Goal: Task Accomplishment & Management: Use online tool/utility

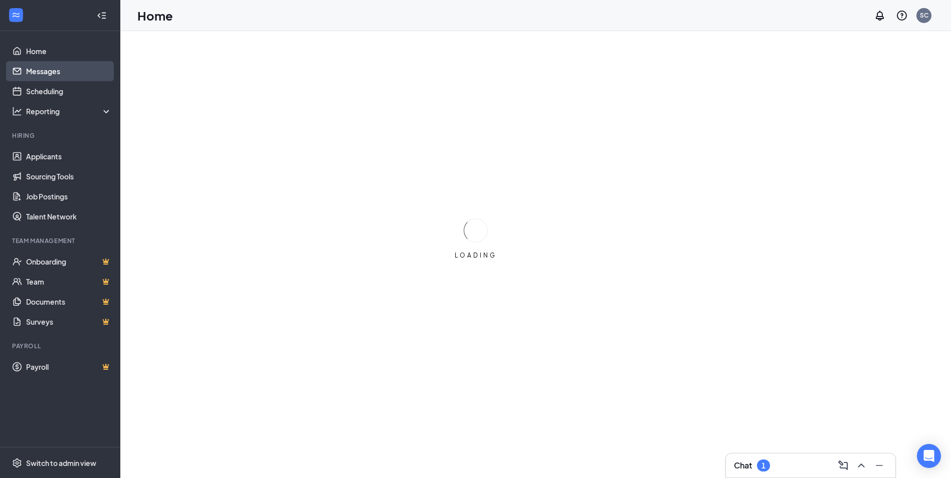
click at [60, 71] on link "Messages" at bounding box center [69, 71] width 86 height 20
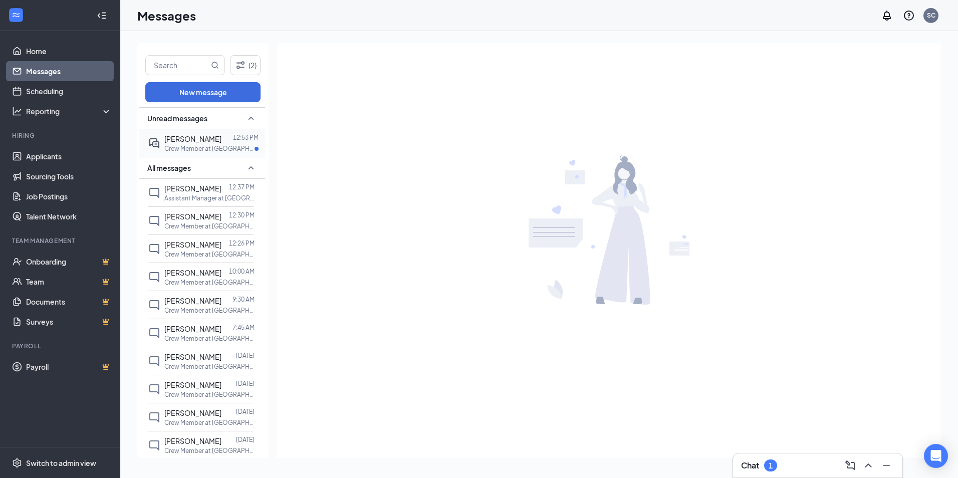
click at [198, 138] on span "Ian Richard" at bounding box center [192, 138] width 57 height 9
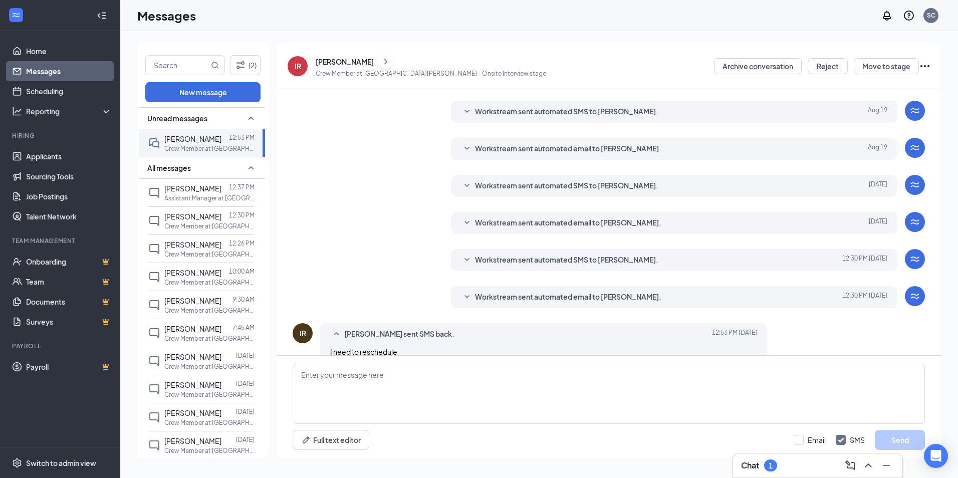
scroll to position [163, 0]
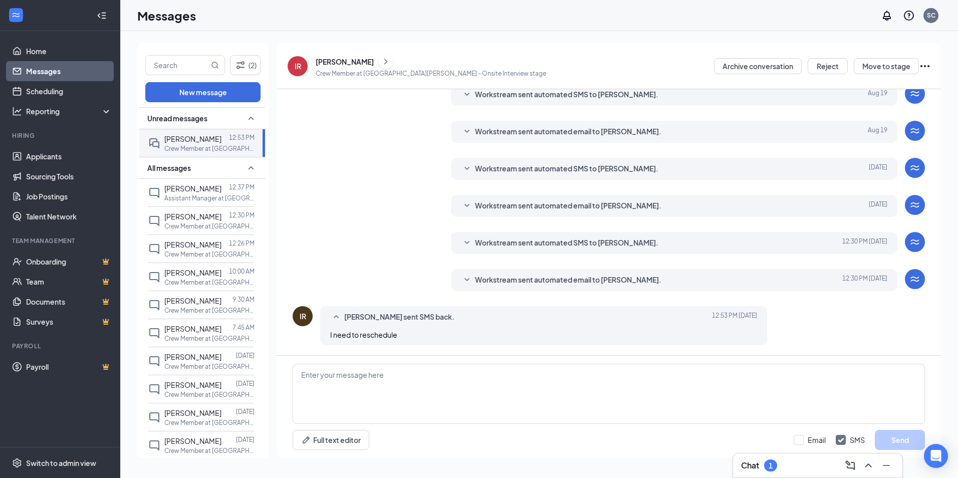
click at [345, 62] on div "Ian Richard" at bounding box center [345, 62] width 58 height 10
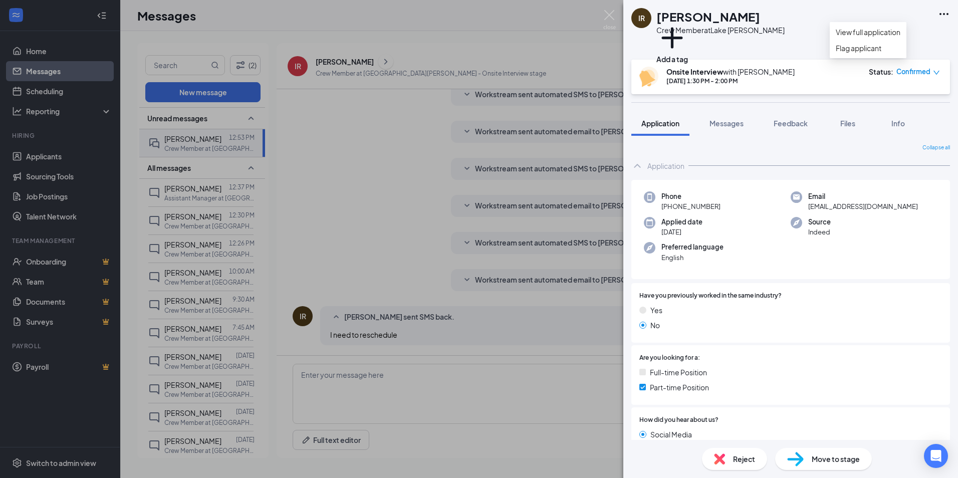
click at [945, 12] on icon "Ellipses" at bounding box center [944, 14] width 12 height 12
drag, startPoint x: 620, startPoint y: 50, endPoint x: 602, endPoint y: 52, distance: 17.6
click at [619, 50] on div "IR Ian Richard Crew Member at Lake Charles Add a tag Onsite Interview with Sara…" at bounding box center [479, 239] width 958 height 478
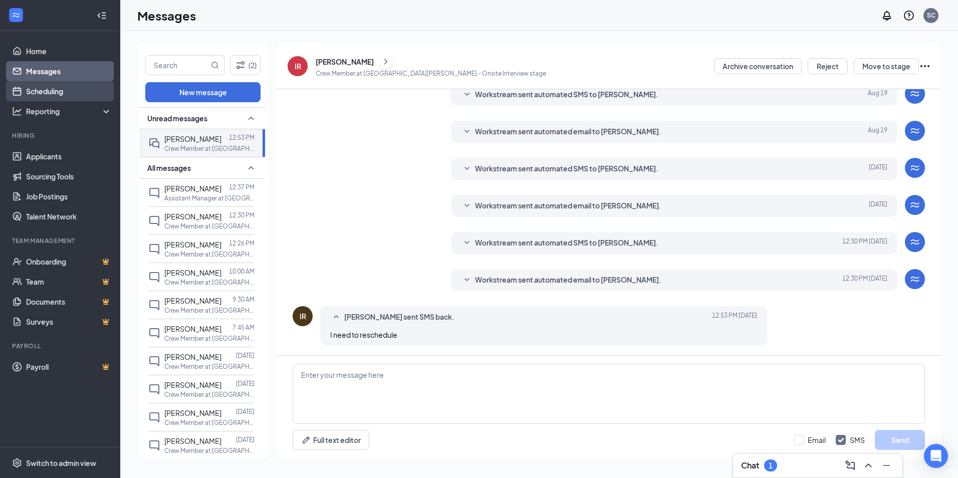
click at [46, 91] on link "Scheduling" at bounding box center [69, 91] width 86 height 20
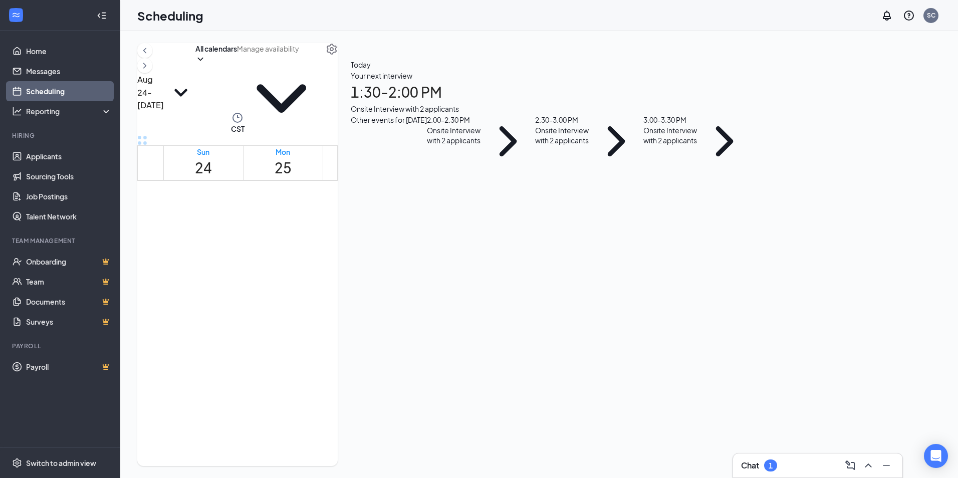
scroll to position [743, 0]
click at [366, 304] on div "2:00-2:30 PM 2" at bounding box center [365, 325] width 17 height 42
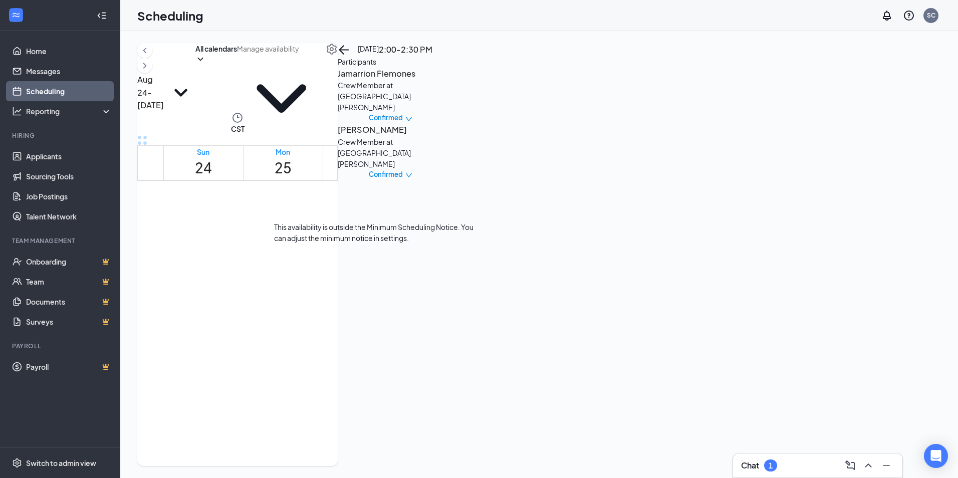
click at [342, 303] on span "1:30-2:00 PM" at bounding box center [348, 317] width 17 height 29
click at [403, 122] on span "Confirmed" at bounding box center [386, 118] width 34 height 10
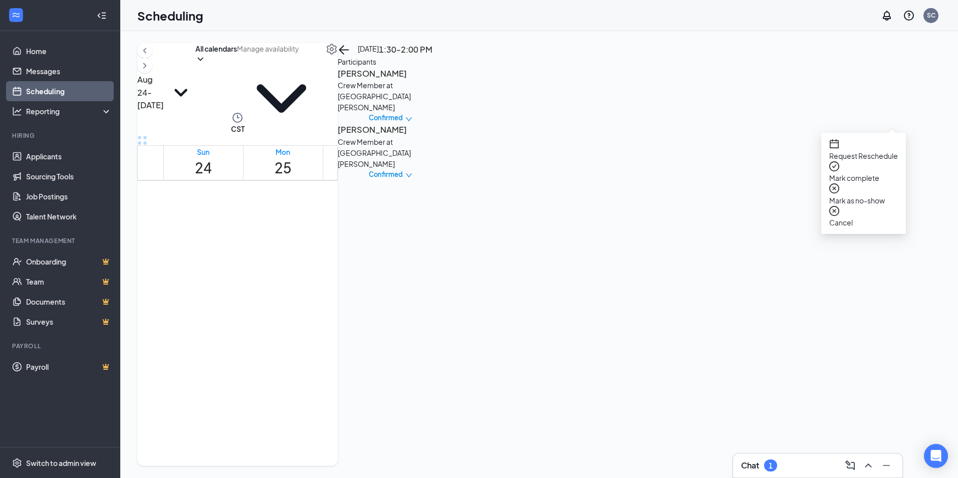
click at [888, 153] on span "Request Reschedule" at bounding box center [863, 155] width 69 height 11
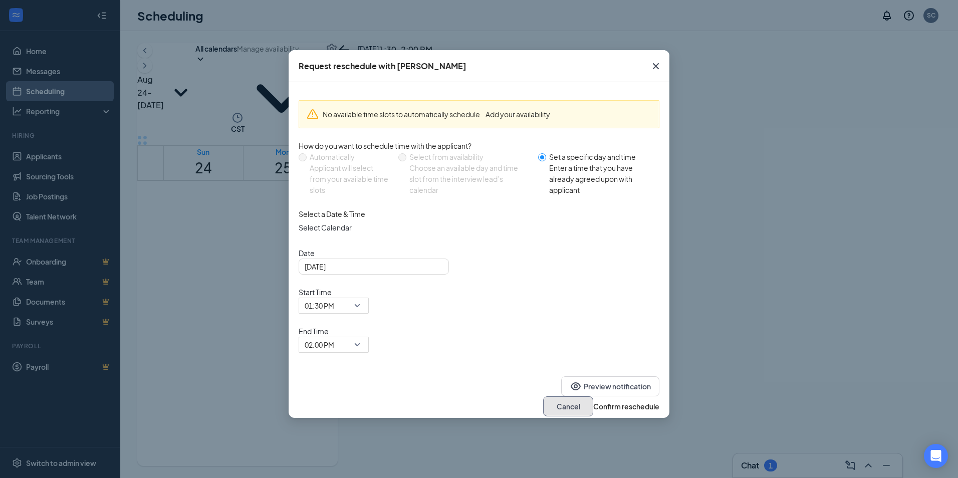
click at [543, 396] on button "Cancel" at bounding box center [568, 406] width 50 height 20
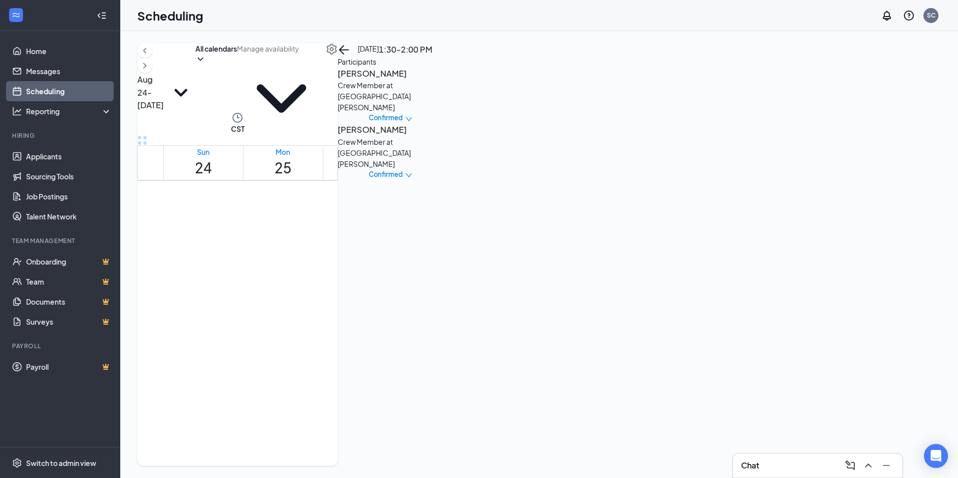
drag, startPoint x: 960, startPoint y: 454, endPoint x: 958, endPoint y: 472, distance: 18.2
click at [958, 464] on html "Home Messages Scheduling Reporting Hiring Applicants Sourcing Tools Job Posting…" at bounding box center [479, 239] width 958 height 478
click at [340, 212] on div at bounding box center [340, 225] width 0 height 42
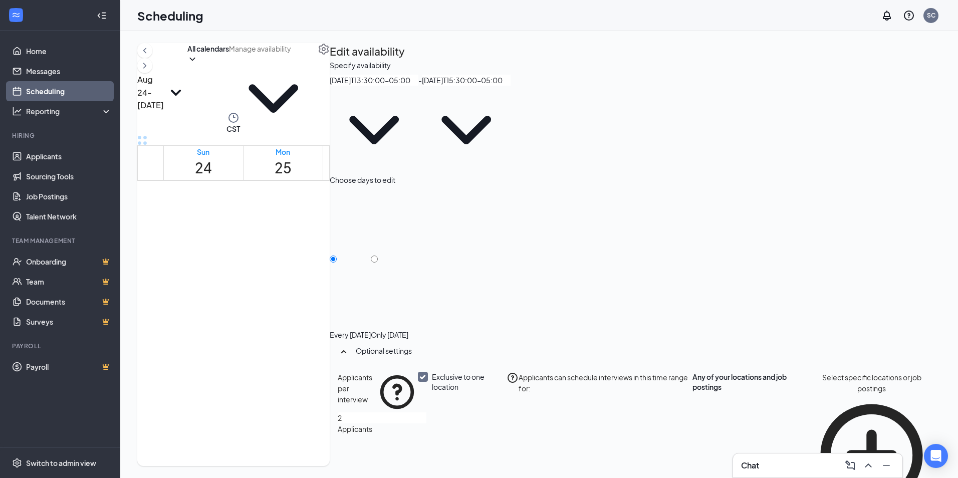
type input "01:30 PM"
type input "03:30 PM"
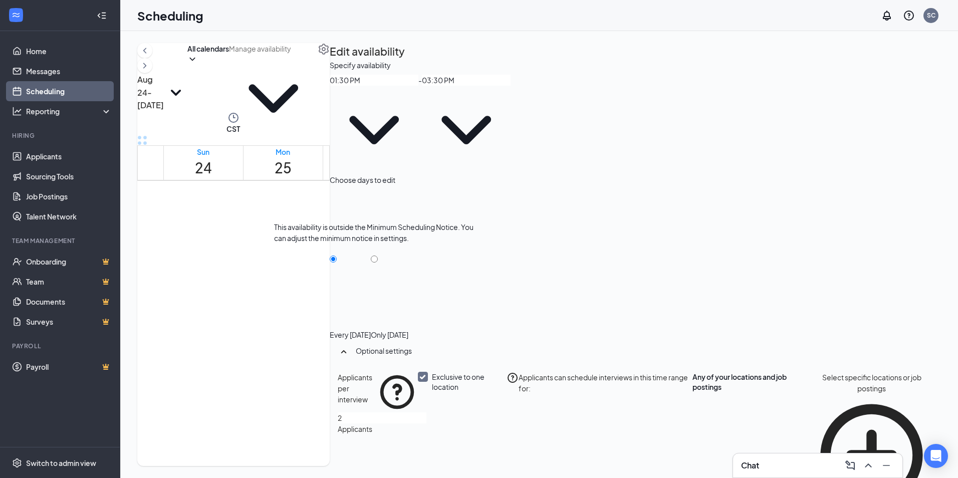
click at [357, 333] on div "2" at bounding box center [348, 340] width 17 height 14
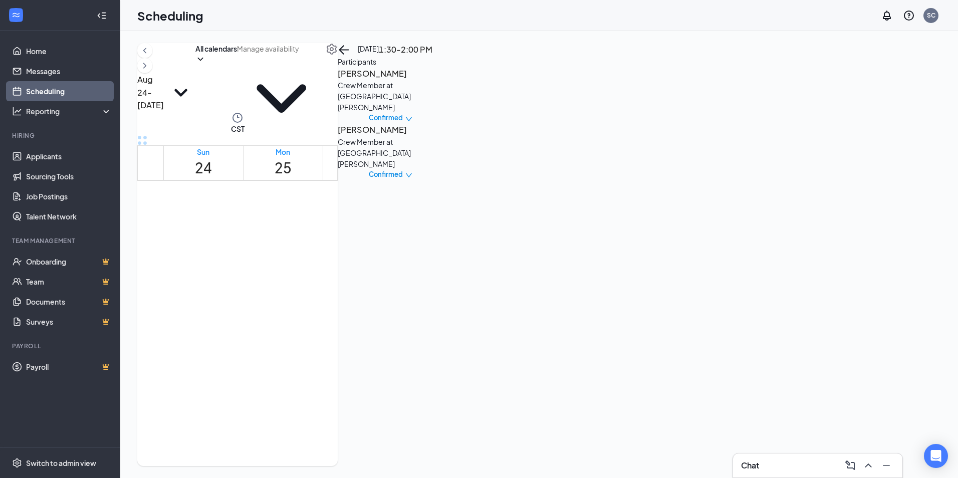
click at [443, 80] on h3 "Ian Richard" at bounding box center [390, 73] width 105 height 13
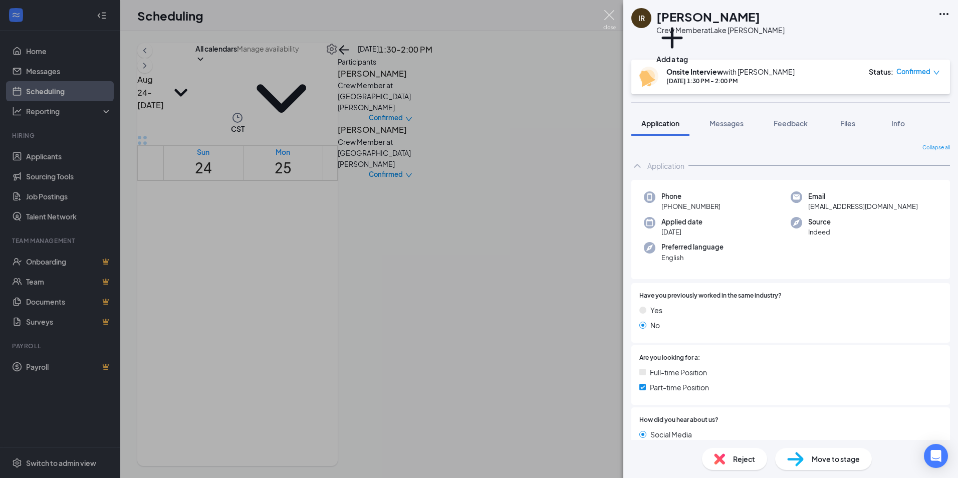
click at [611, 18] on img at bounding box center [609, 20] width 13 height 20
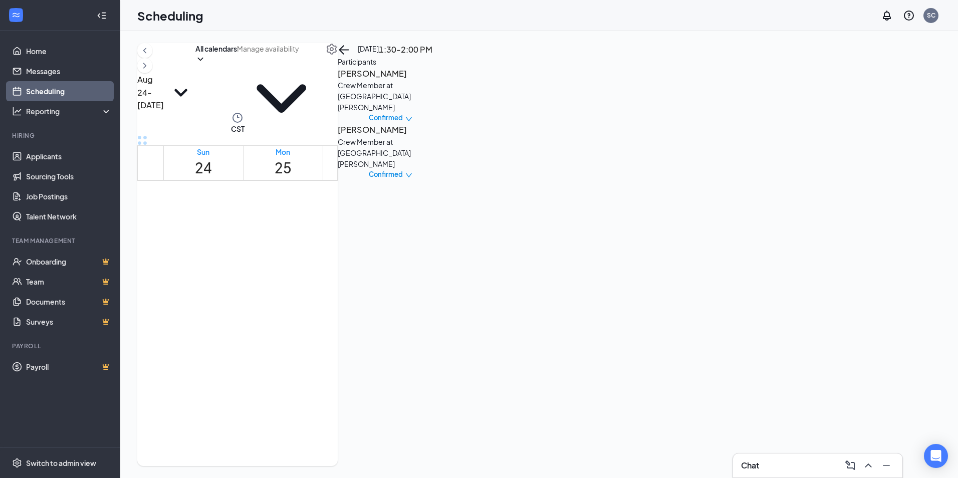
click at [403, 115] on span "Confirmed" at bounding box center [386, 118] width 34 height 10
click at [871, 152] on span "Request Reschedule" at bounding box center [863, 155] width 69 height 11
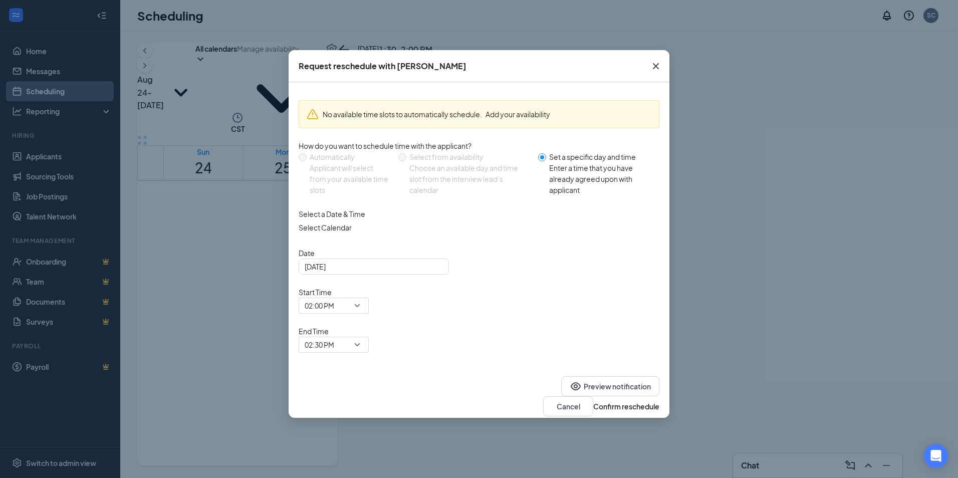
click at [657, 67] on icon "Cross" at bounding box center [656, 66] width 12 height 12
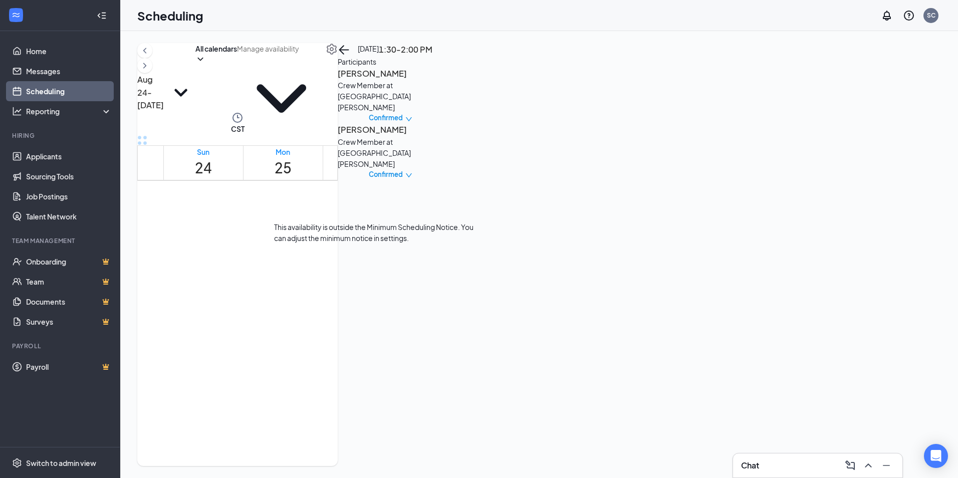
click at [357, 303] on span "1:30-2:00 PM" at bounding box center [348, 317] width 17 height 29
click at [443, 136] on h3 "Byron Smith" at bounding box center [390, 129] width 105 height 13
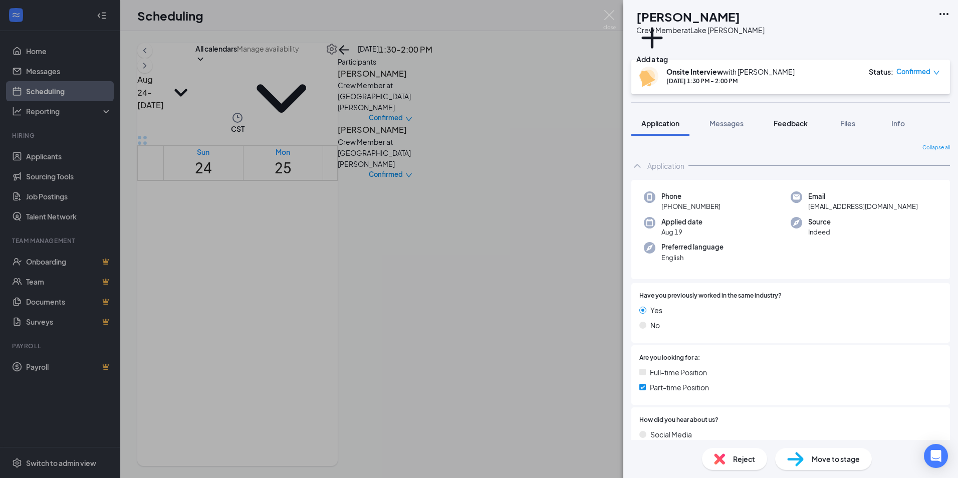
click at [797, 128] on div "Feedback" at bounding box center [791, 123] width 34 height 10
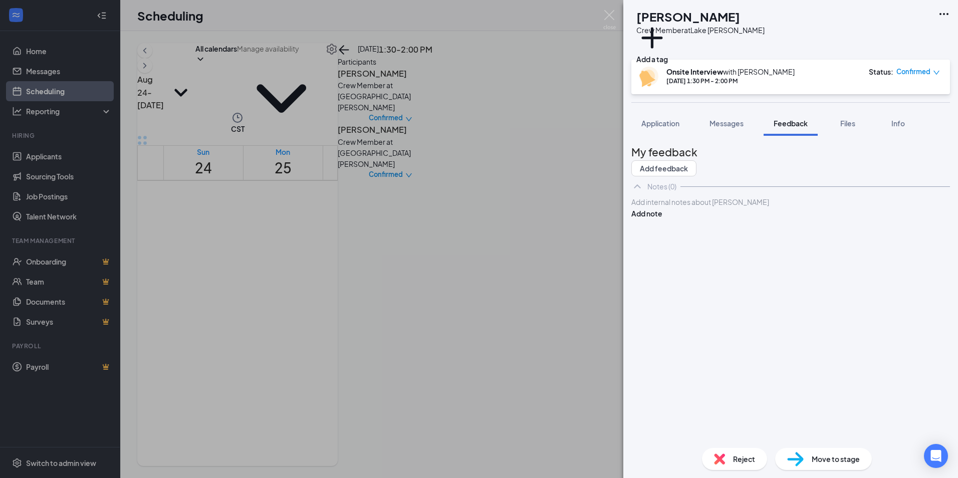
click at [726, 207] on div at bounding box center [791, 202] width 318 height 11
click at [662, 219] on button "Add note" at bounding box center [646, 213] width 31 height 11
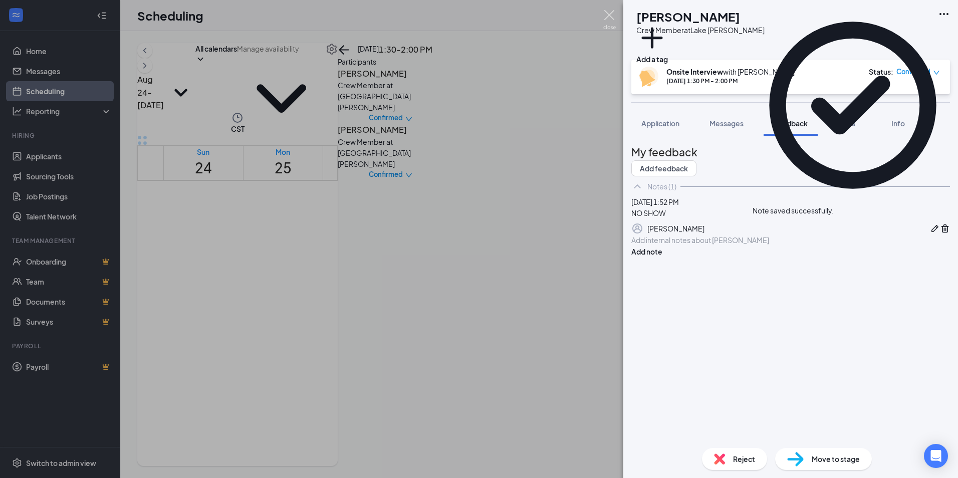
click at [614, 13] on img at bounding box center [609, 20] width 13 height 20
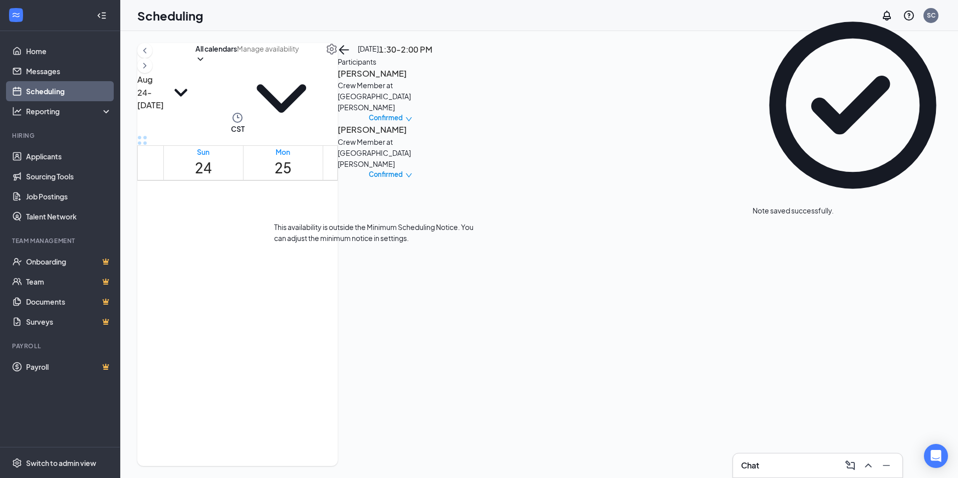
click at [374, 333] on div "2" at bounding box center [365, 340] width 17 height 14
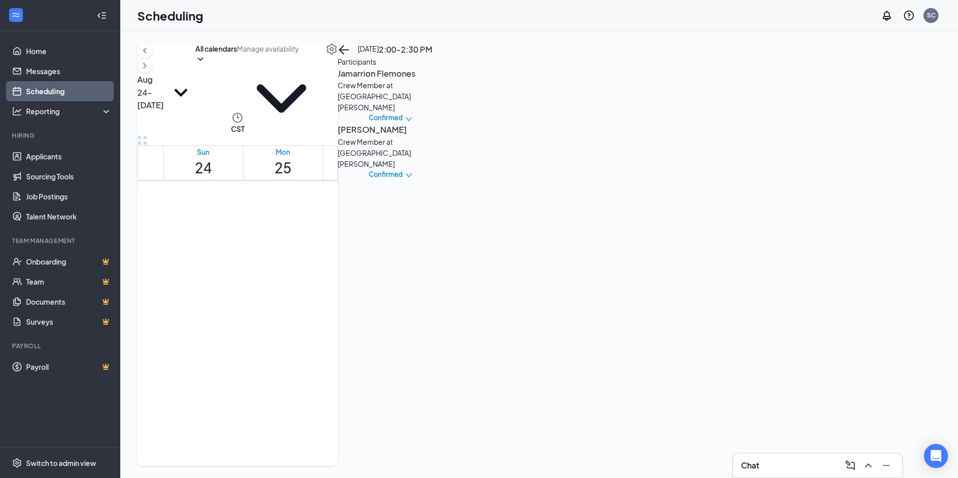
click at [443, 80] on h3 "Jamarrion Flemones" at bounding box center [390, 73] width 105 height 13
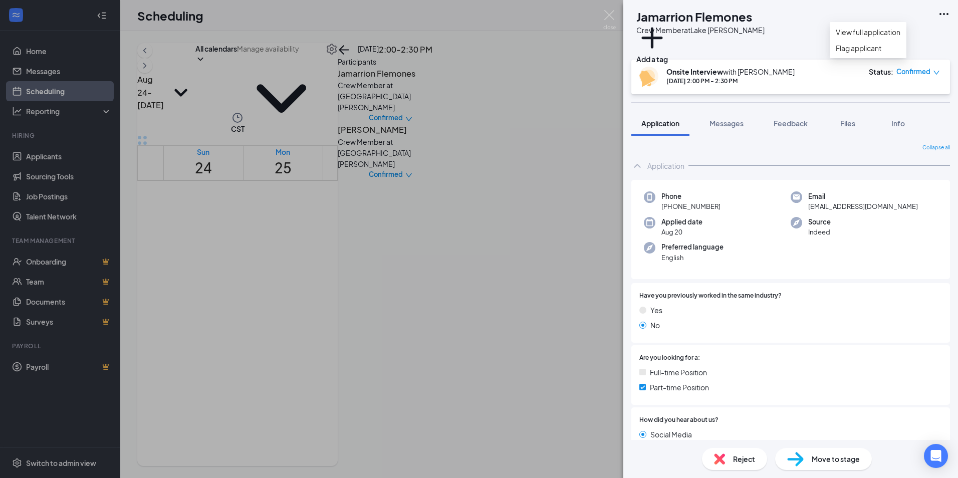
click at [949, 14] on icon "Ellipses" at bounding box center [944, 14] width 12 height 12
click at [943, 15] on icon "Ellipses" at bounding box center [944, 14] width 12 height 12
click at [883, 38] on link "View full application" at bounding box center [868, 32] width 65 height 11
click at [611, 14] on img at bounding box center [609, 20] width 13 height 20
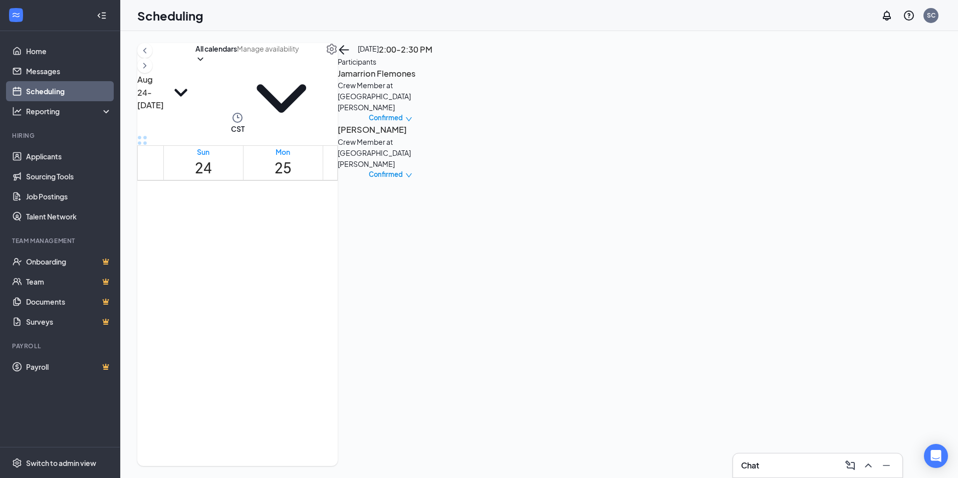
click at [443, 136] on h3 "William Hunter" at bounding box center [390, 129] width 105 height 13
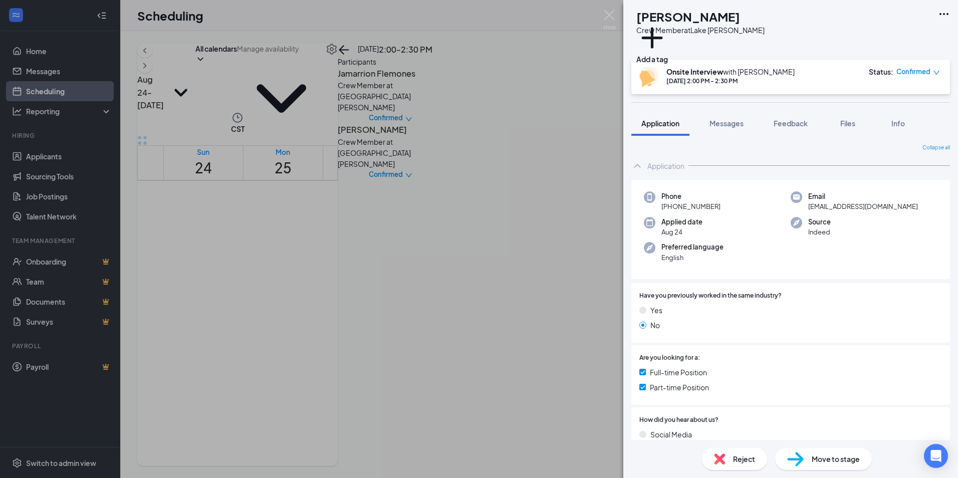
click at [950, 11] on icon "Ellipses" at bounding box center [944, 14] width 12 height 12
click at [876, 38] on link "View full application" at bounding box center [868, 32] width 65 height 11
click at [608, 11] on img at bounding box center [609, 20] width 13 height 20
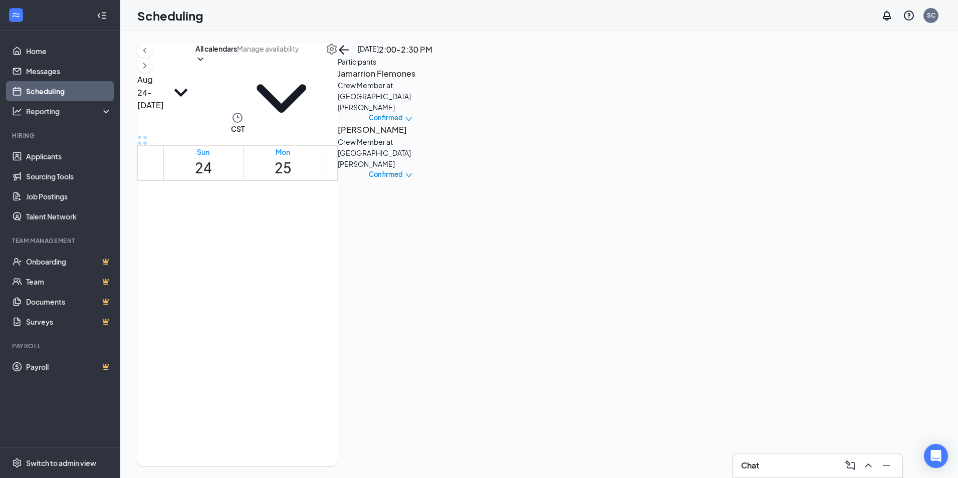
click at [443, 136] on div "Jamarrion Flemones Crew Member at Lake Charles Confirmed William Hunter Crew Me…" at bounding box center [390, 123] width 105 height 112
click at [443, 136] on h3 "William Hunter" at bounding box center [390, 129] width 105 height 13
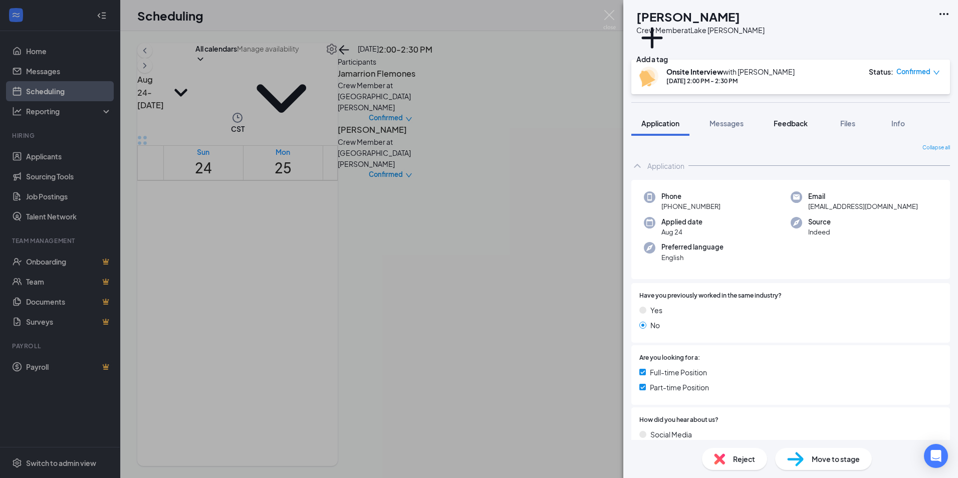
click at [811, 118] on button "Feedback" at bounding box center [791, 123] width 54 height 25
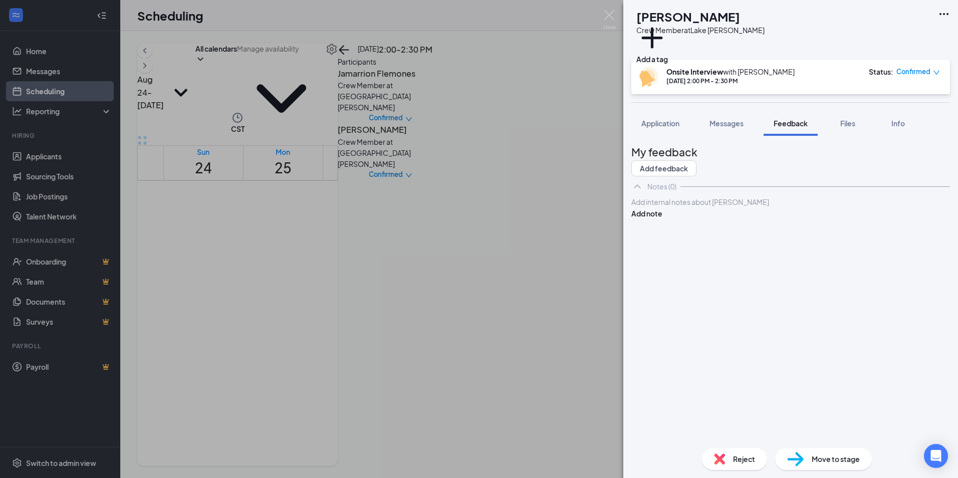
click at [668, 207] on div at bounding box center [791, 202] width 318 height 11
click at [662, 219] on button "Add note" at bounding box center [646, 213] width 31 height 11
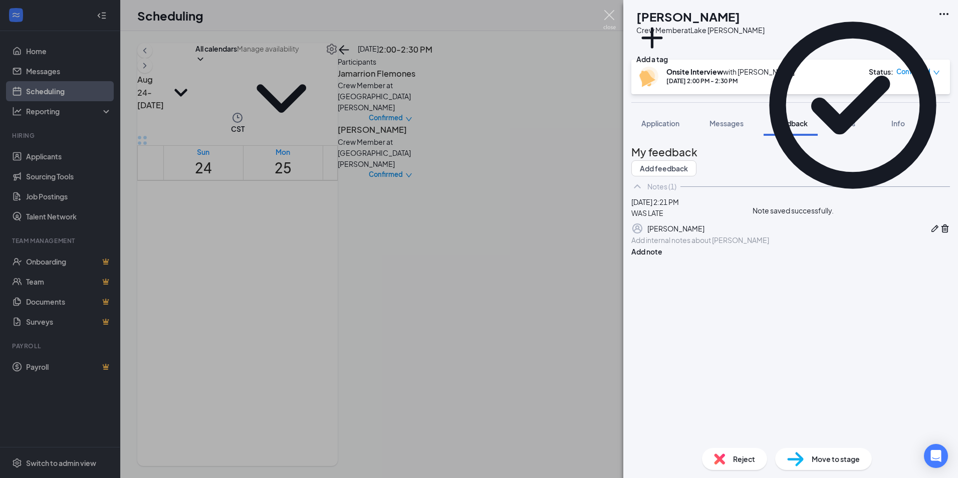
click at [604, 13] on img at bounding box center [609, 20] width 13 height 20
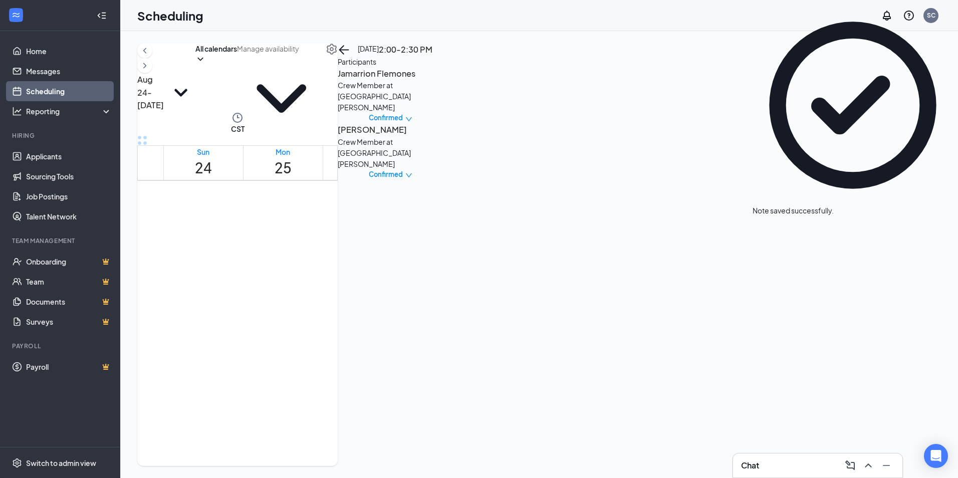
click at [443, 80] on h3 "Jamarrion Flemones" at bounding box center [390, 73] width 105 height 13
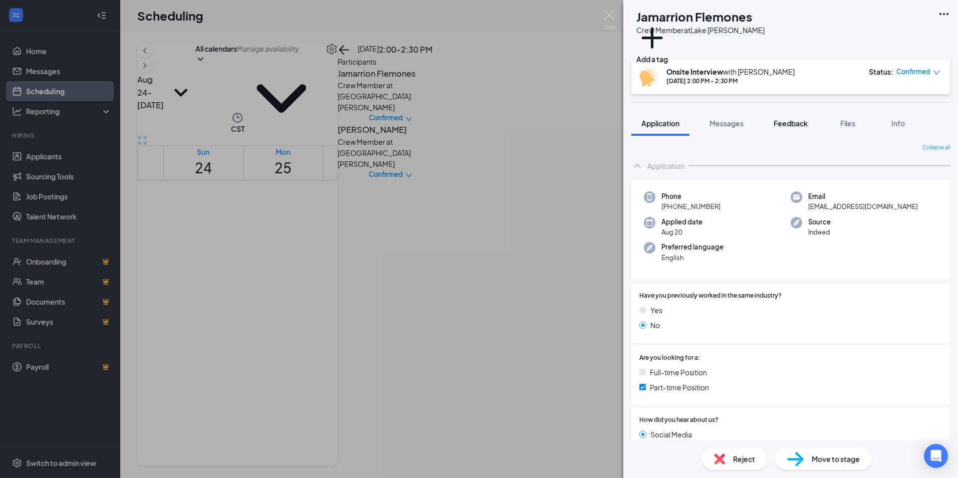
click at [800, 121] on span "Feedback" at bounding box center [791, 123] width 34 height 9
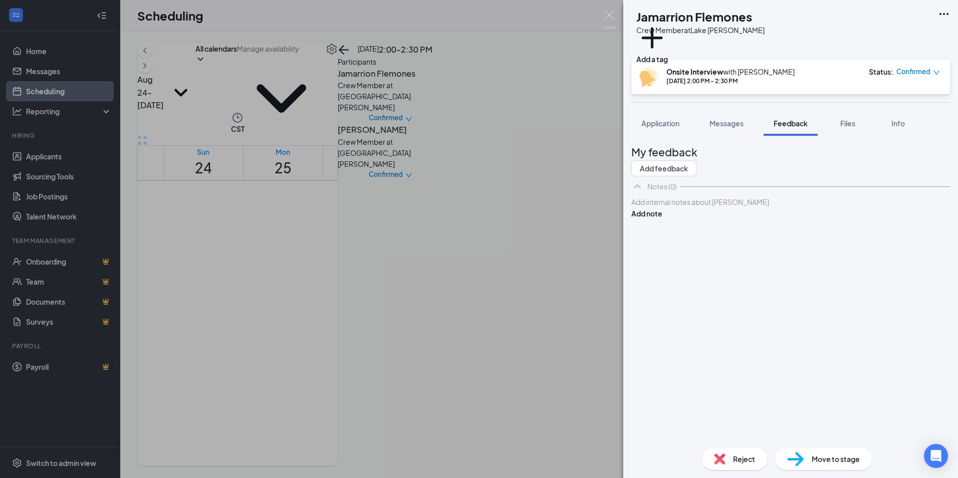
click at [697, 207] on div at bounding box center [791, 202] width 318 height 11
click at [662, 219] on button "Add note" at bounding box center [646, 213] width 31 height 11
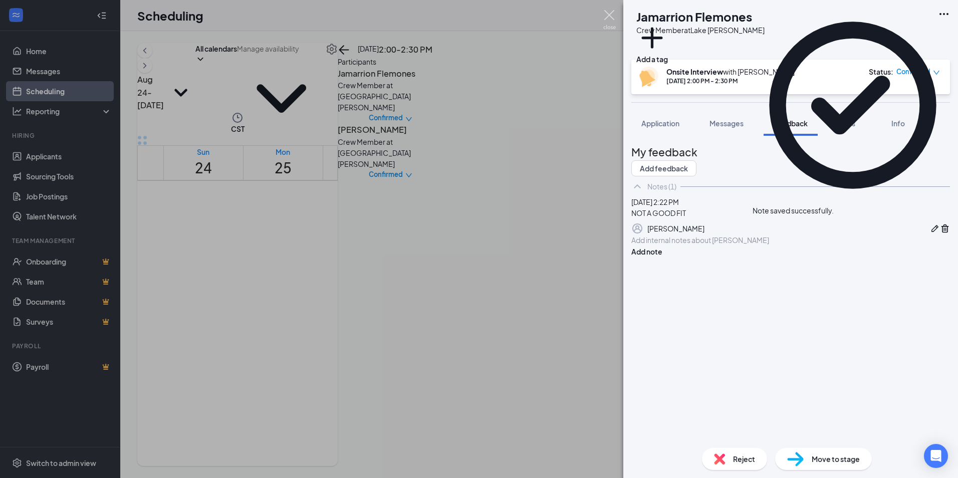
click at [607, 15] on img at bounding box center [609, 20] width 13 height 20
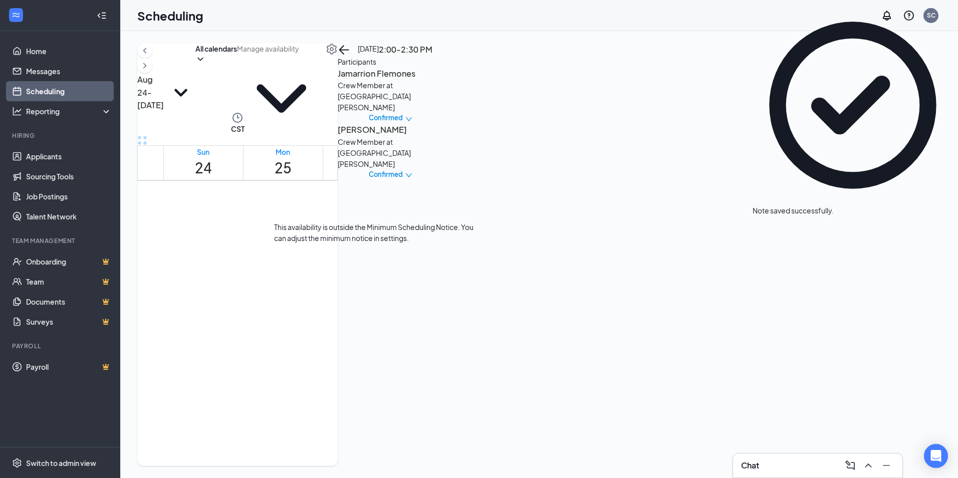
click at [374, 333] on div "2" at bounding box center [382, 340] width 17 height 14
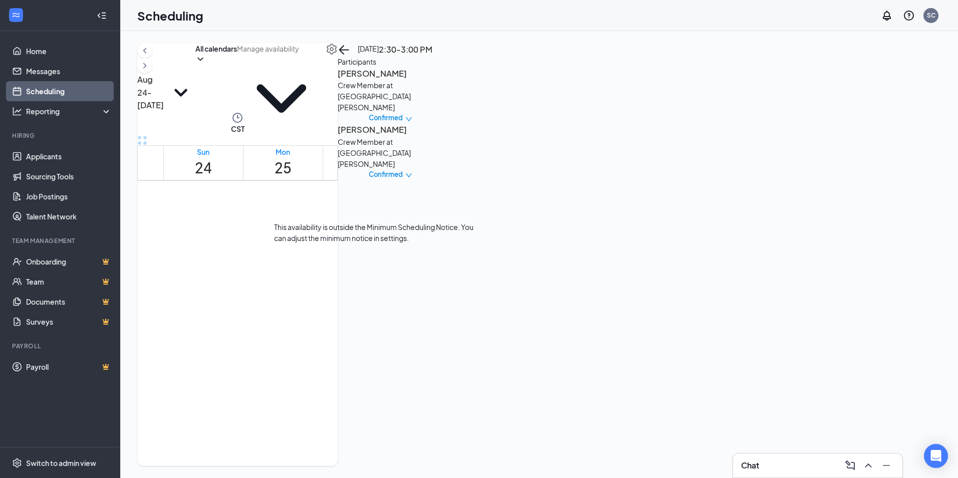
click at [362, 333] on div "2" at bounding box center [365, 340] width 17 height 14
click at [374, 333] on div "2" at bounding box center [382, 340] width 17 height 14
click at [443, 136] on h3 "Samantha Martinez" at bounding box center [390, 129] width 105 height 13
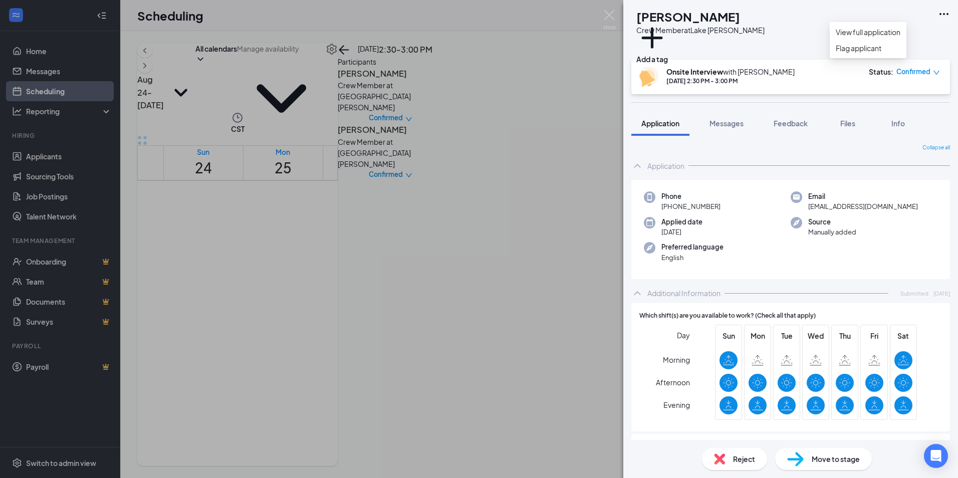
click at [949, 13] on icon "Ellipses" at bounding box center [944, 14] width 12 height 12
click at [944, 15] on icon "Ellipses" at bounding box center [944, 14] width 9 height 2
click at [882, 34] on link "View full application" at bounding box center [868, 32] width 65 height 11
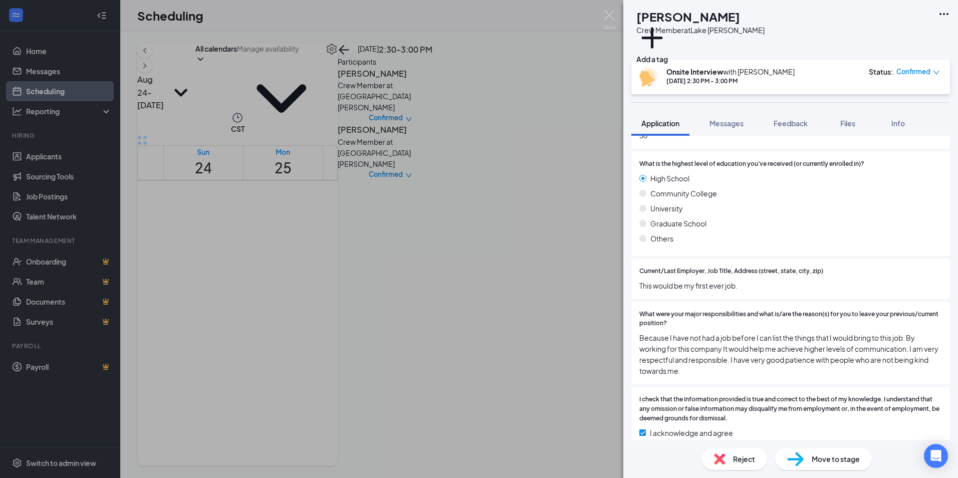
scroll to position [339, 0]
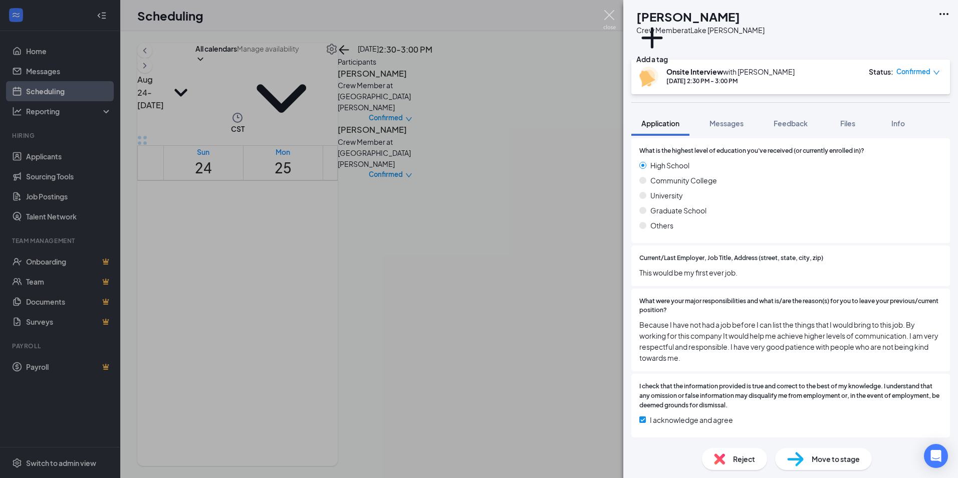
click at [608, 14] on img at bounding box center [609, 20] width 13 height 20
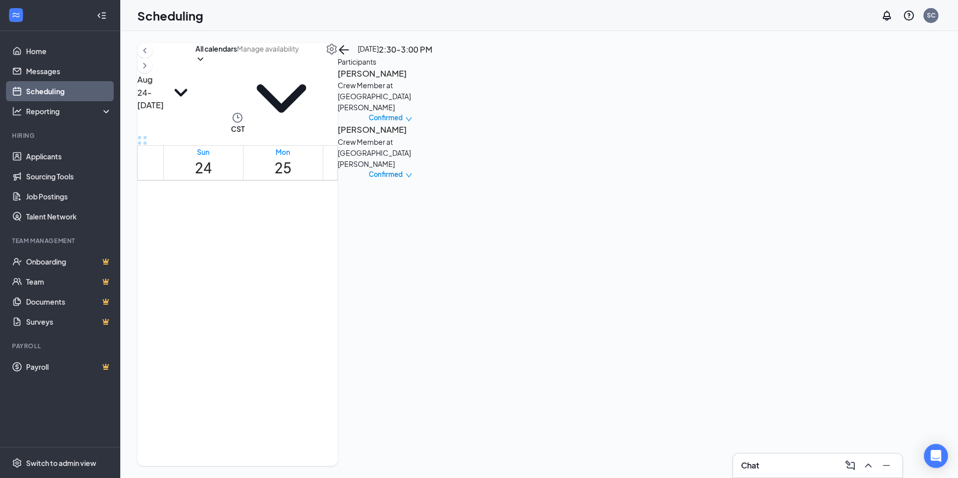
click at [443, 80] on h3 "Michael Craft" at bounding box center [390, 73] width 105 height 13
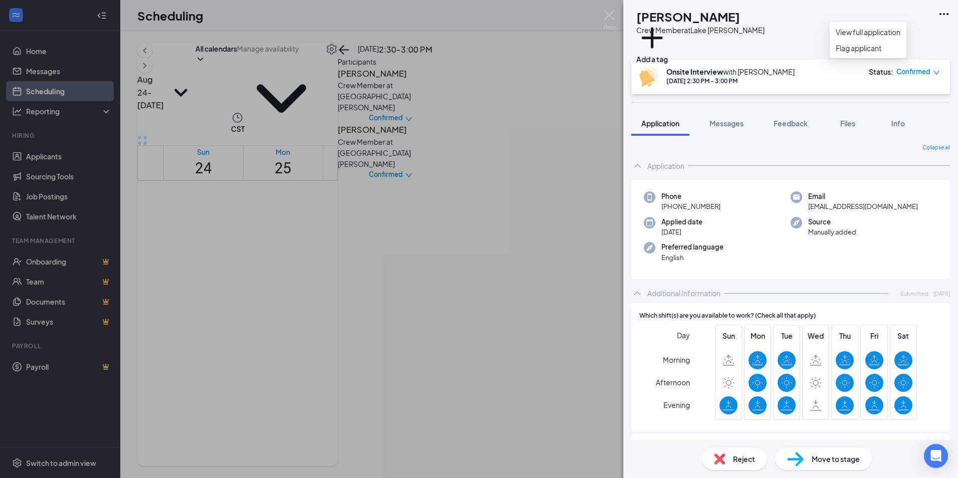
click at [943, 11] on icon "Ellipses" at bounding box center [944, 14] width 12 height 12
click at [878, 34] on link "View full application" at bounding box center [868, 32] width 65 height 11
click at [610, 12] on img at bounding box center [609, 20] width 13 height 20
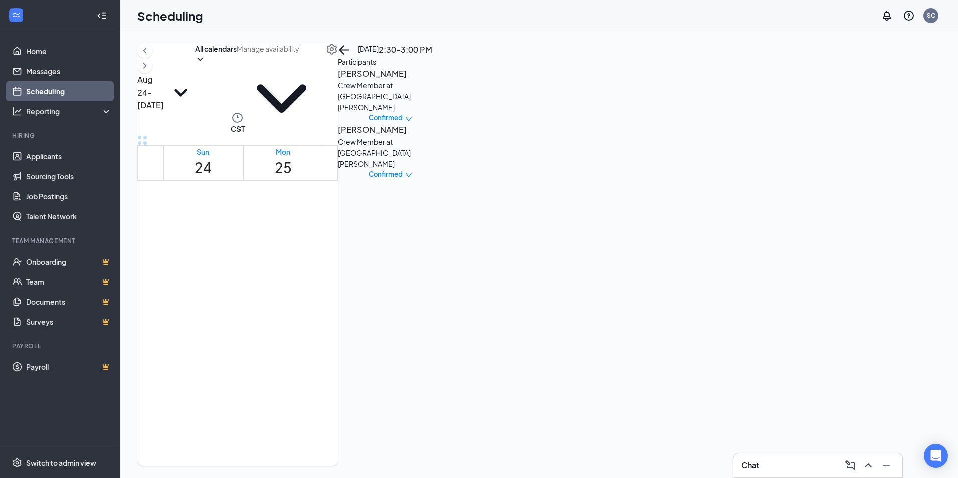
click at [443, 136] on h3 "Samantha Martinez" at bounding box center [390, 129] width 105 height 13
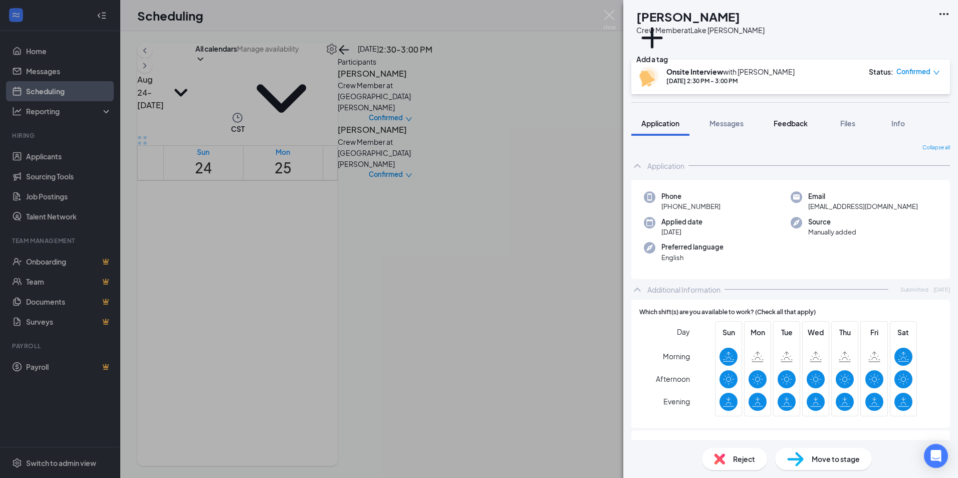
click at [800, 128] on div "Feedback" at bounding box center [791, 123] width 34 height 10
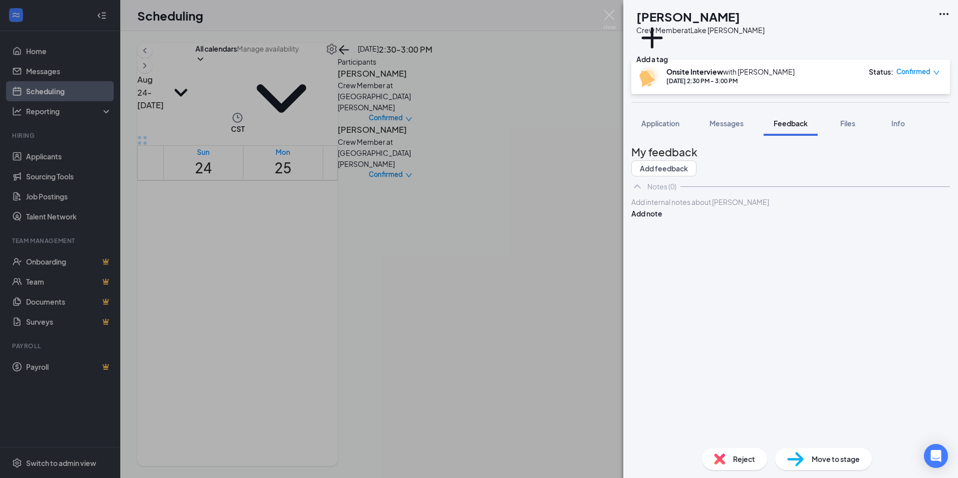
click at [661, 207] on div at bounding box center [791, 202] width 318 height 11
click at [662, 219] on button "Add note" at bounding box center [646, 213] width 31 height 11
click at [608, 15] on img at bounding box center [609, 20] width 13 height 20
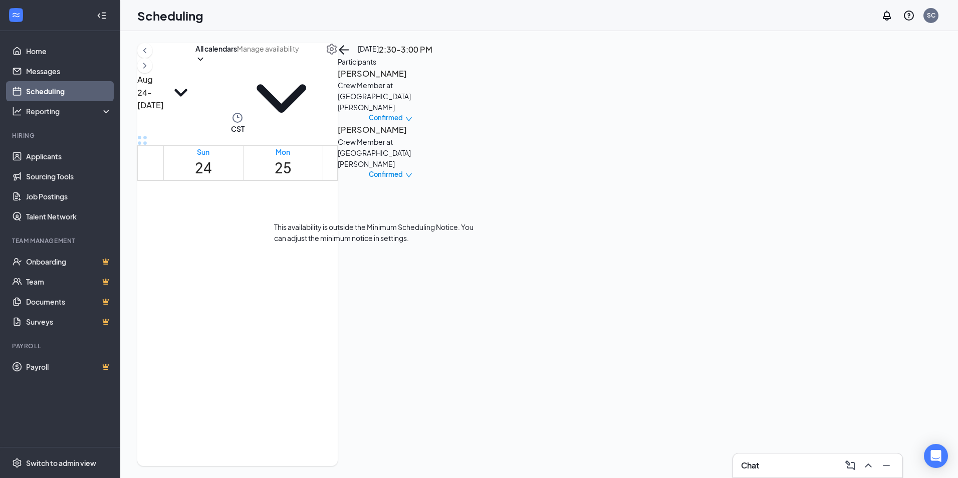
click at [391, 346] on div "1" at bounding box center [399, 340] width 17 height 14
click at [374, 325] on span "2:30-3:00 PM" at bounding box center [382, 317] width 17 height 29
click at [391, 346] on div "1" at bounding box center [399, 340] width 17 height 14
click at [374, 320] on span "2:30-3:00 PM" at bounding box center [382, 317] width 17 height 29
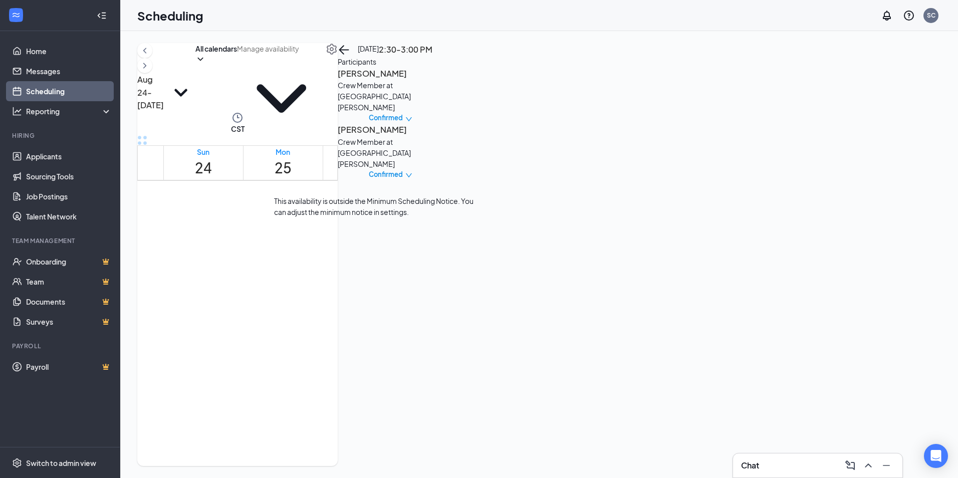
click at [391, 282] on span "3:00-3:30 PM" at bounding box center [399, 267] width 17 height 29
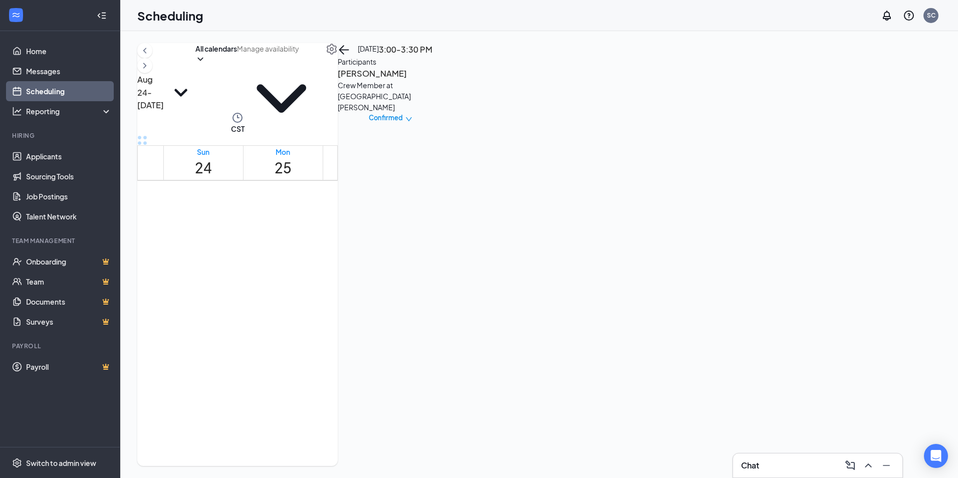
click at [443, 80] on h3 "[PERSON_NAME]" at bounding box center [390, 73] width 105 height 13
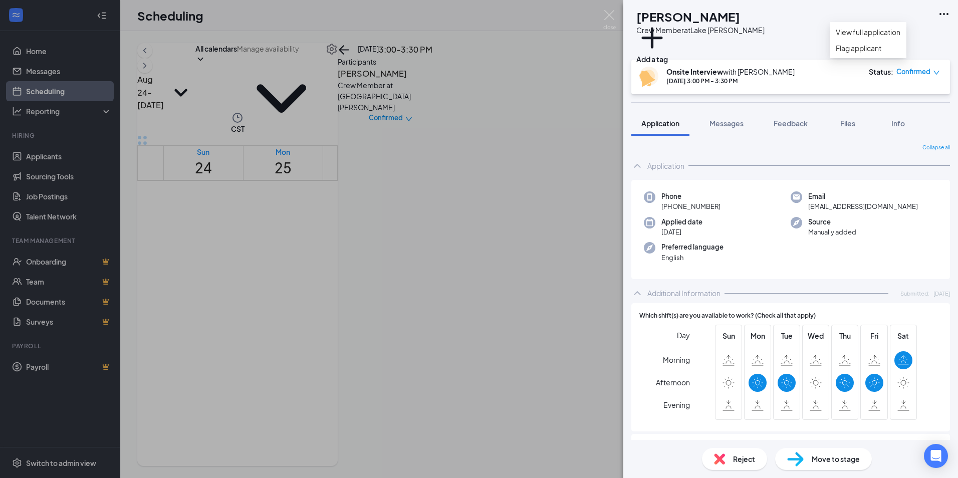
click at [947, 15] on icon "Ellipses" at bounding box center [944, 14] width 12 height 12
click at [945, 17] on icon "Ellipses" at bounding box center [944, 14] width 12 height 12
click at [895, 36] on link "View full application" at bounding box center [868, 32] width 65 height 11
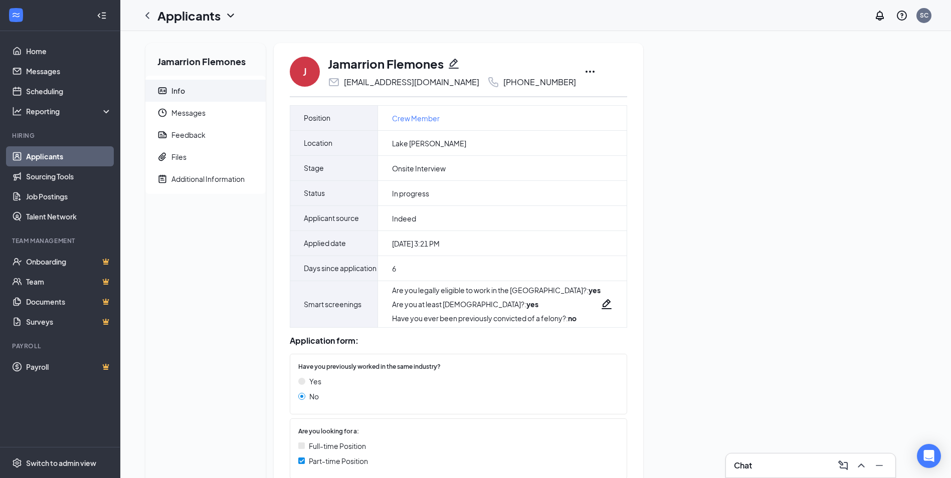
click at [584, 71] on icon "Ellipses" at bounding box center [590, 72] width 12 height 12
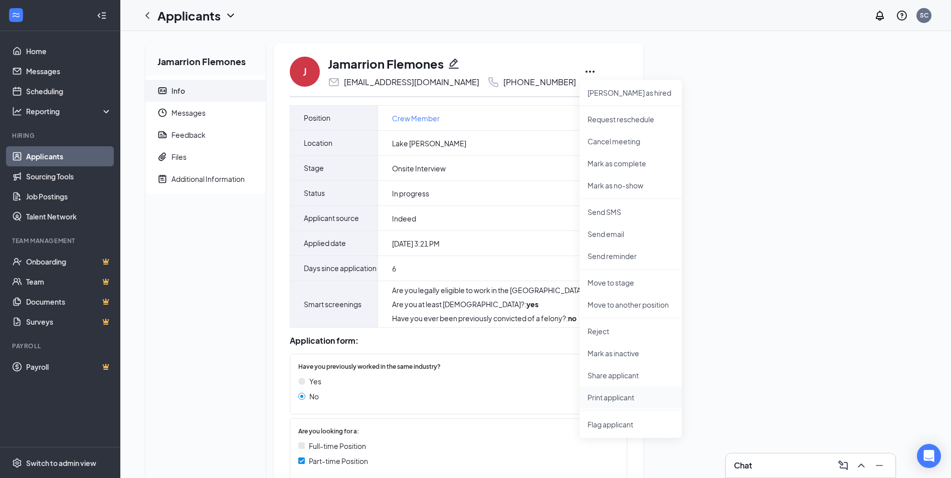
click at [615, 397] on p "Print applicant" at bounding box center [630, 397] width 86 height 10
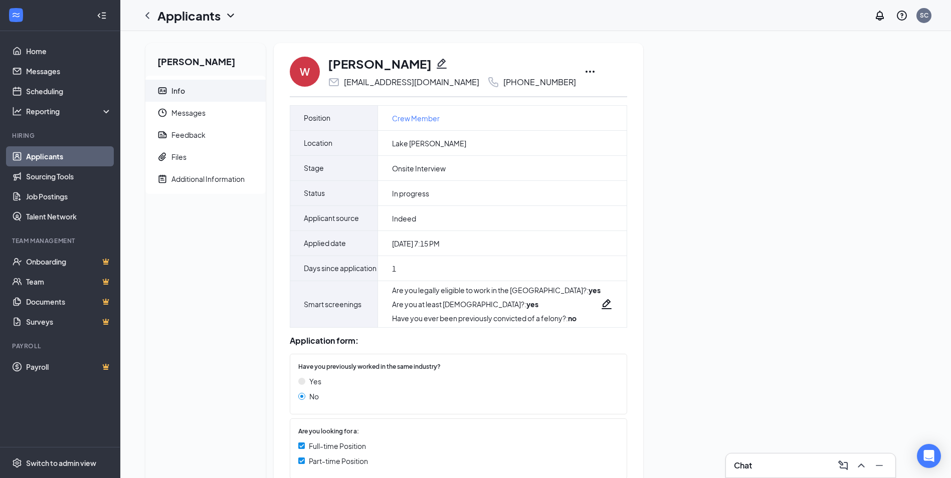
click at [584, 72] on icon "Ellipses" at bounding box center [590, 72] width 12 height 12
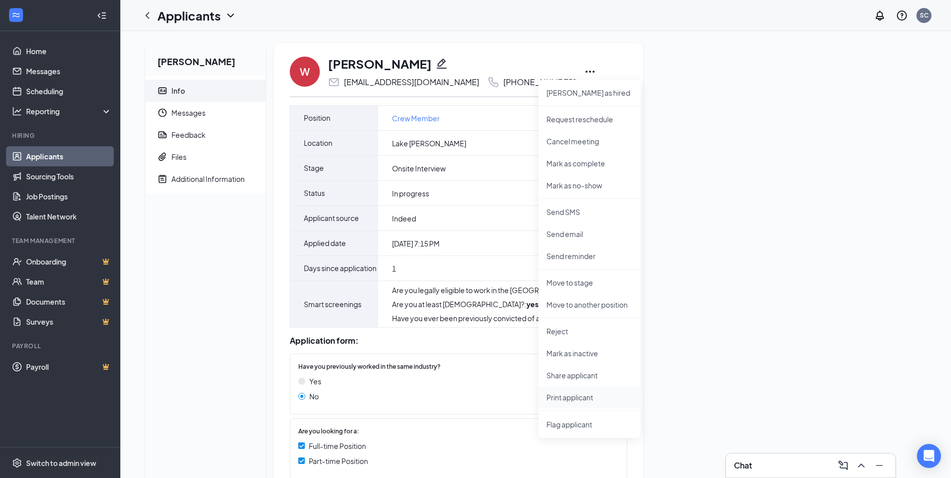
click at [564, 402] on li "Print applicant" at bounding box center [589, 397] width 102 height 22
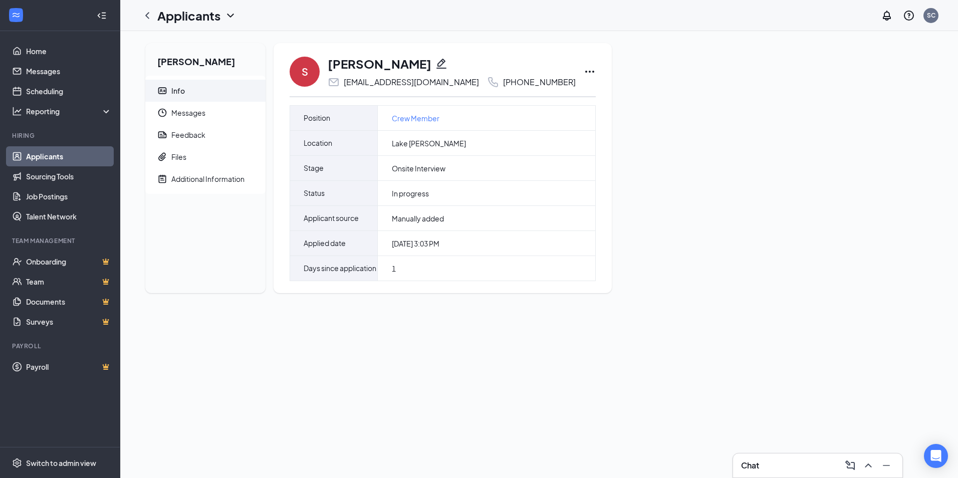
click at [584, 73] on icon "Ellipses" at bounding box center [590, 72] width 12 height 12
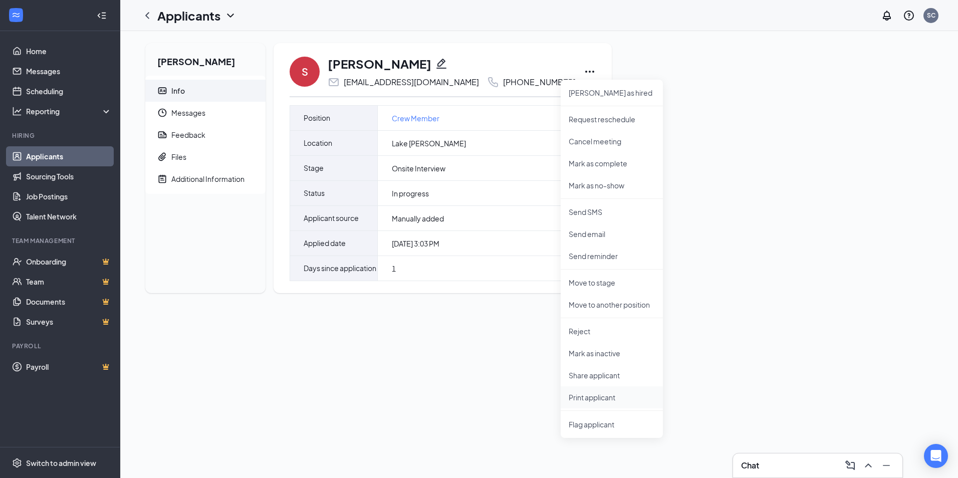
click at [576, 402] on li "Print applicant" at bounding box center [612, 397] width 102 height 22
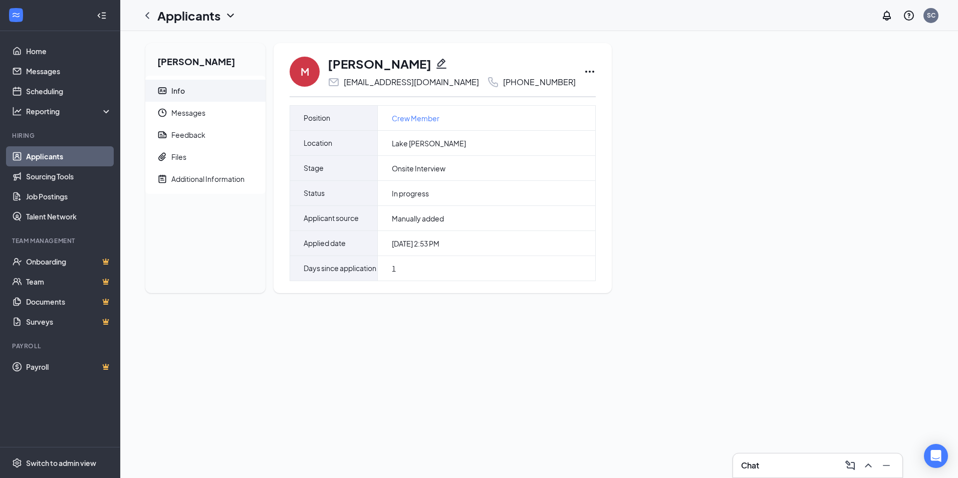
click at [584, 73] on icon "Ellipses" at bounding box center [590, 72] width 12 height 12
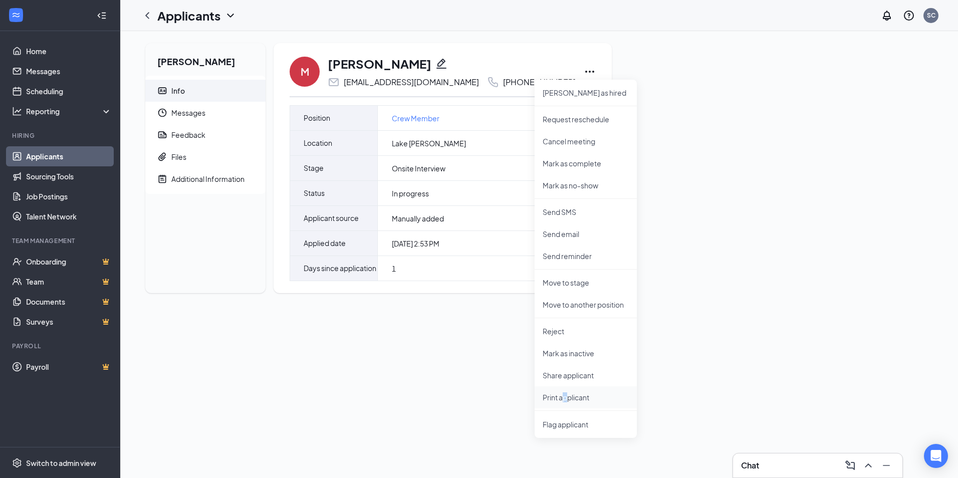
click at [567, 398] on p "Print applicant" at bounding box center [586, 397] width 86 height 10
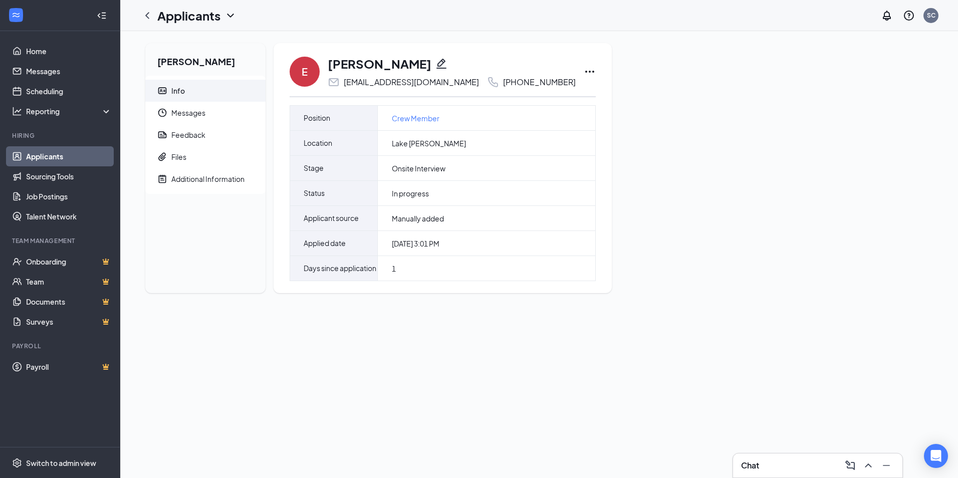
click at [585, 71] on icon "Ellipses" at bounding box center [589, 72] width 9 height 2
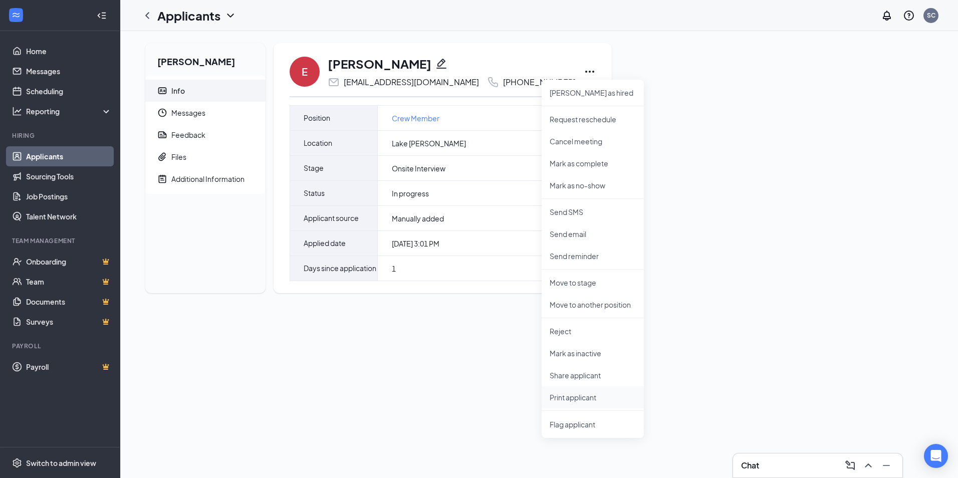
click at [588, 399] on p "Print applicant" at bounding box center [593, 397] width 86 height 10
